Goal: Check status: Check status

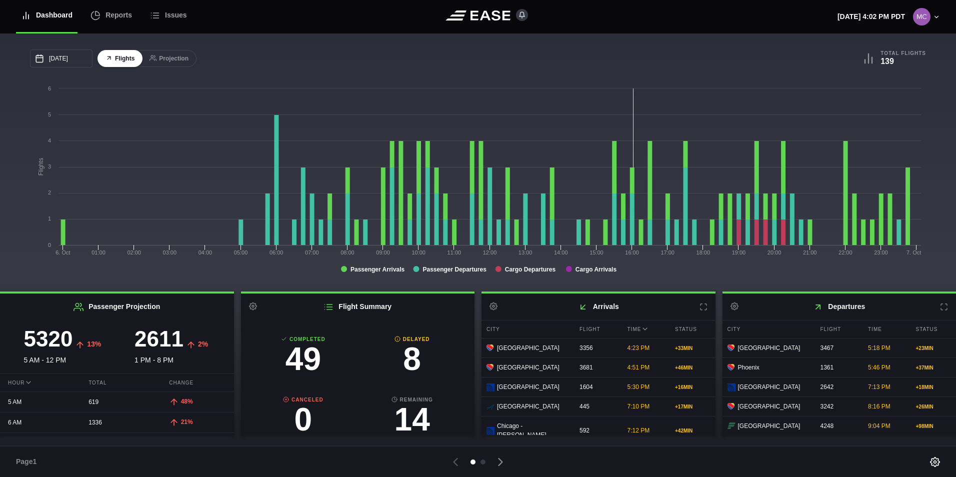
scroll to position [55, 0]
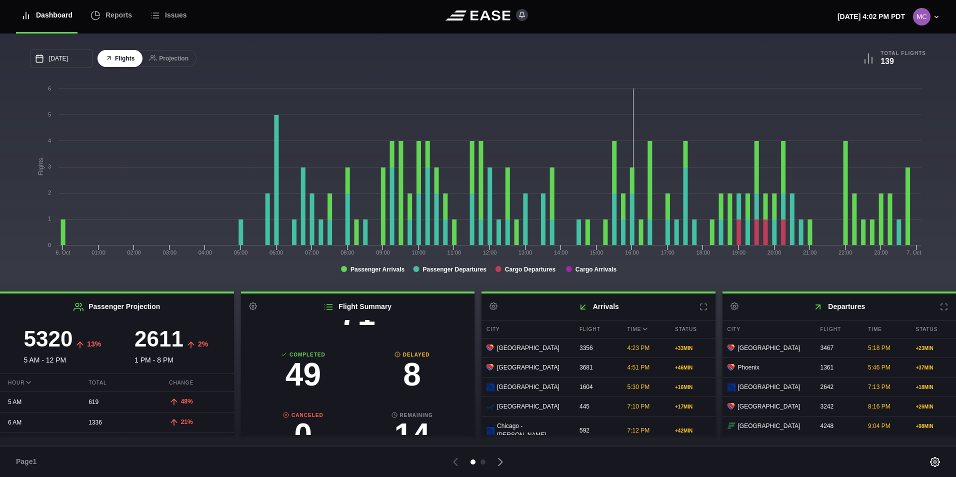
click at [411, 380] on h3 "8" at bounding box center [412, 375] width 109 height 32
select select "DELAYED"
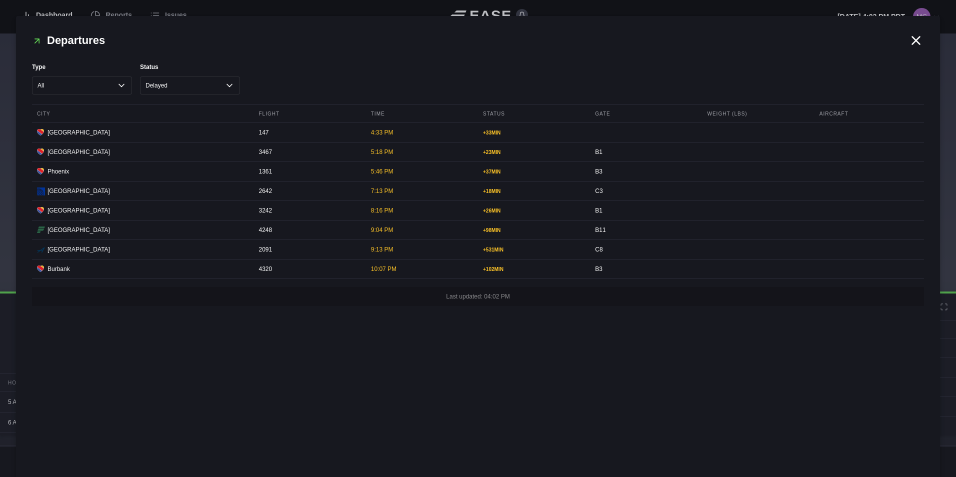
click at [916, 44] on icon at bounding box center [916, 40] width 15 height 15
